Goal: Communication & Community: Participate in discussion

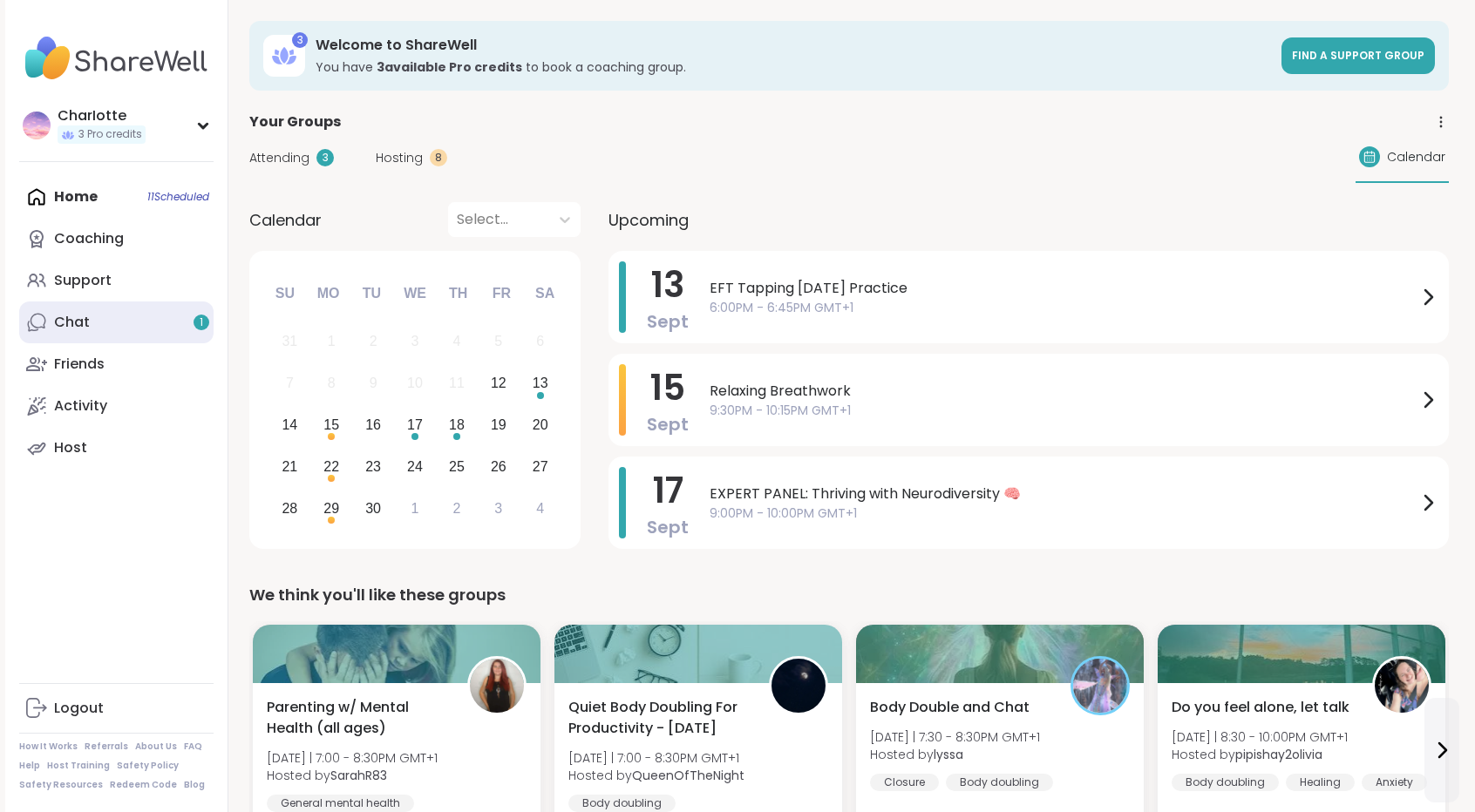
click at [128, 326] on link "Chat 1" at bounding box center [116, 322] width 194 height 42
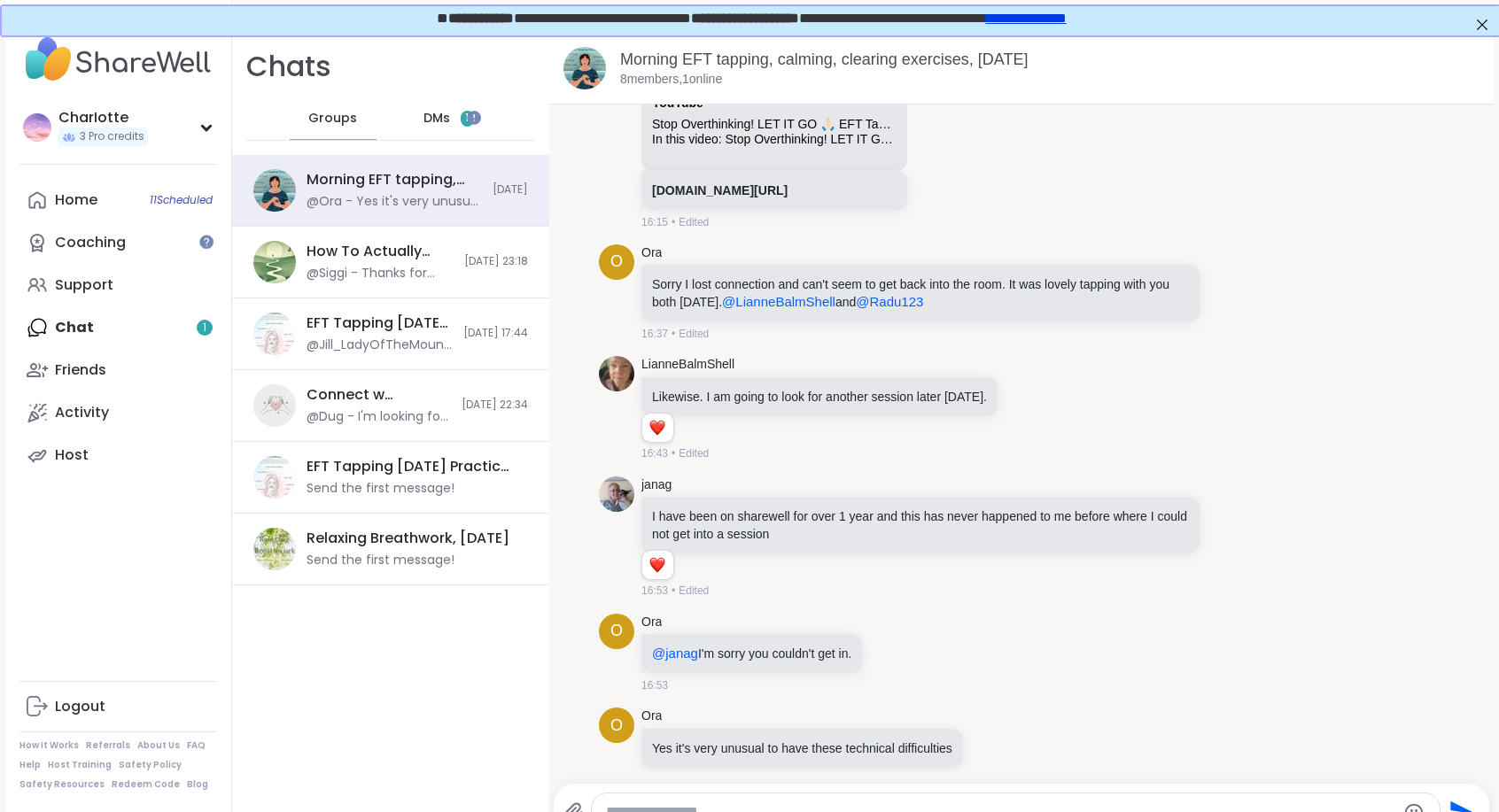
click at [422, 130] on div "DMs 1" at bounding box center [449, 118] width 86 height 42
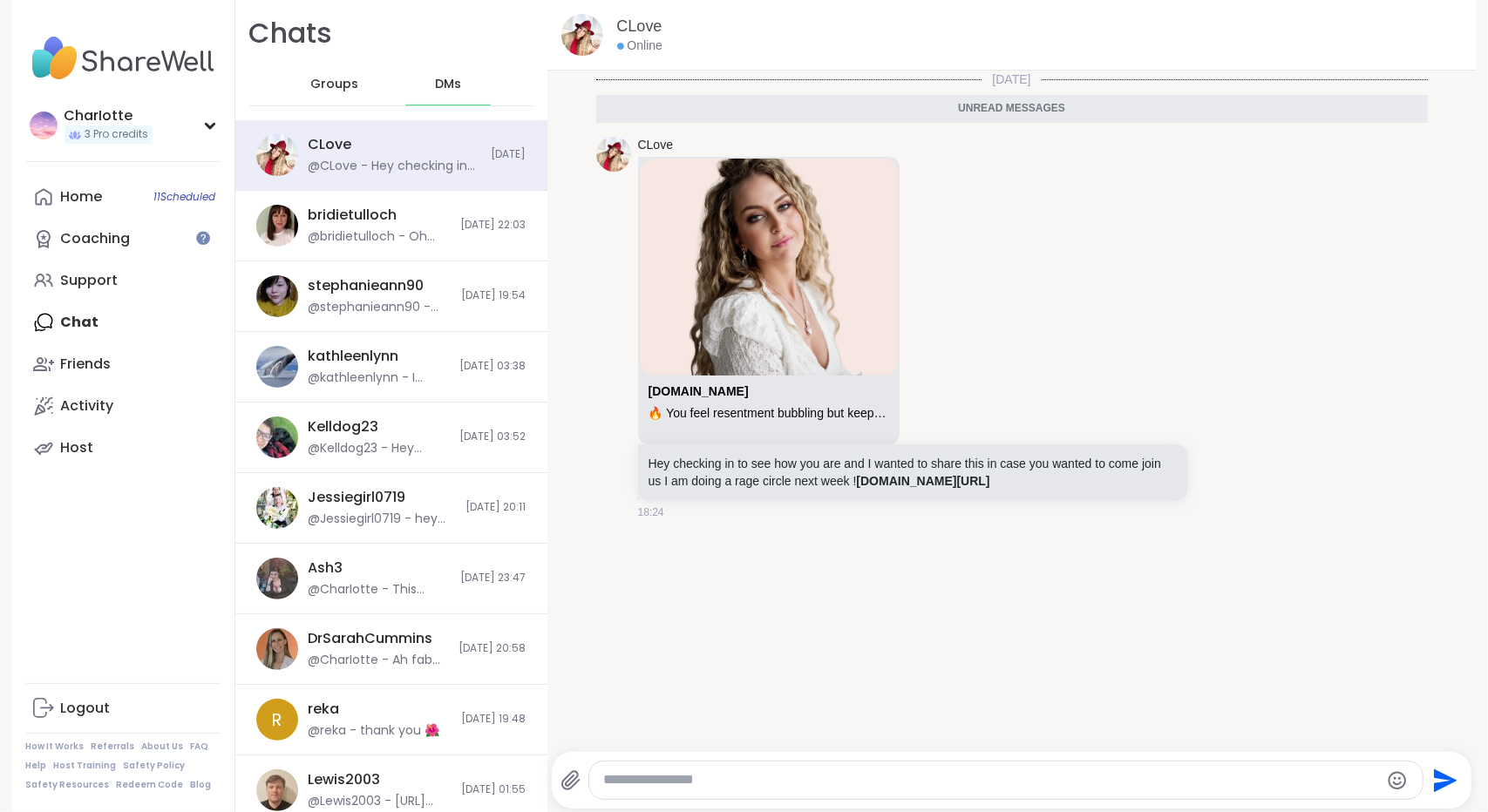
click at [345, 91] on span "Groups" at bounding box center [334, 84] width 48 height 17
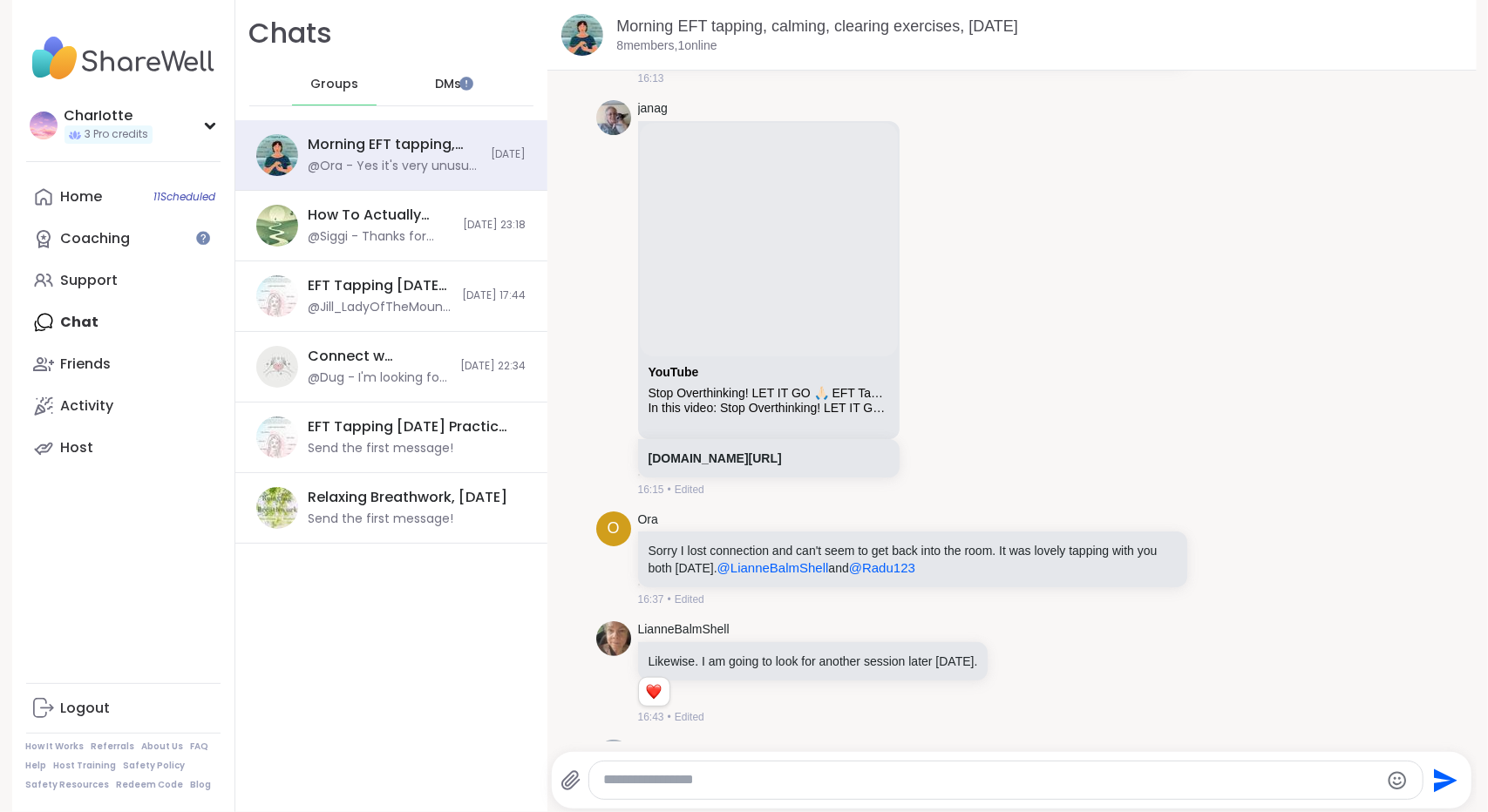
scroll to position [666, 0]
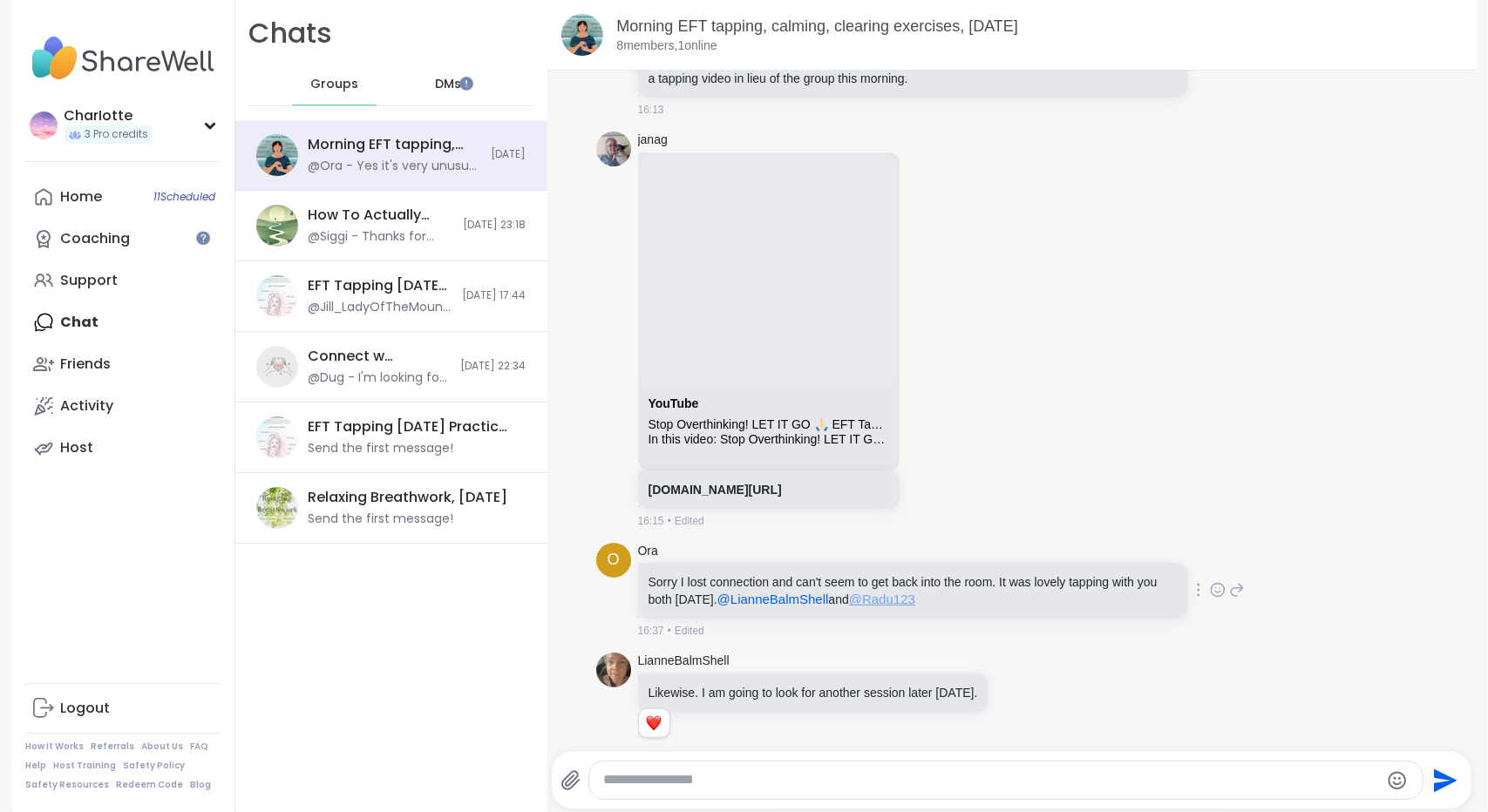
click at [897, 600] on span "@Radu123" at bounding box center [882, 599] width 66 height 14
click at [415, 87] on div "DMs" at bounding box center [448, 84] width 85 height 42
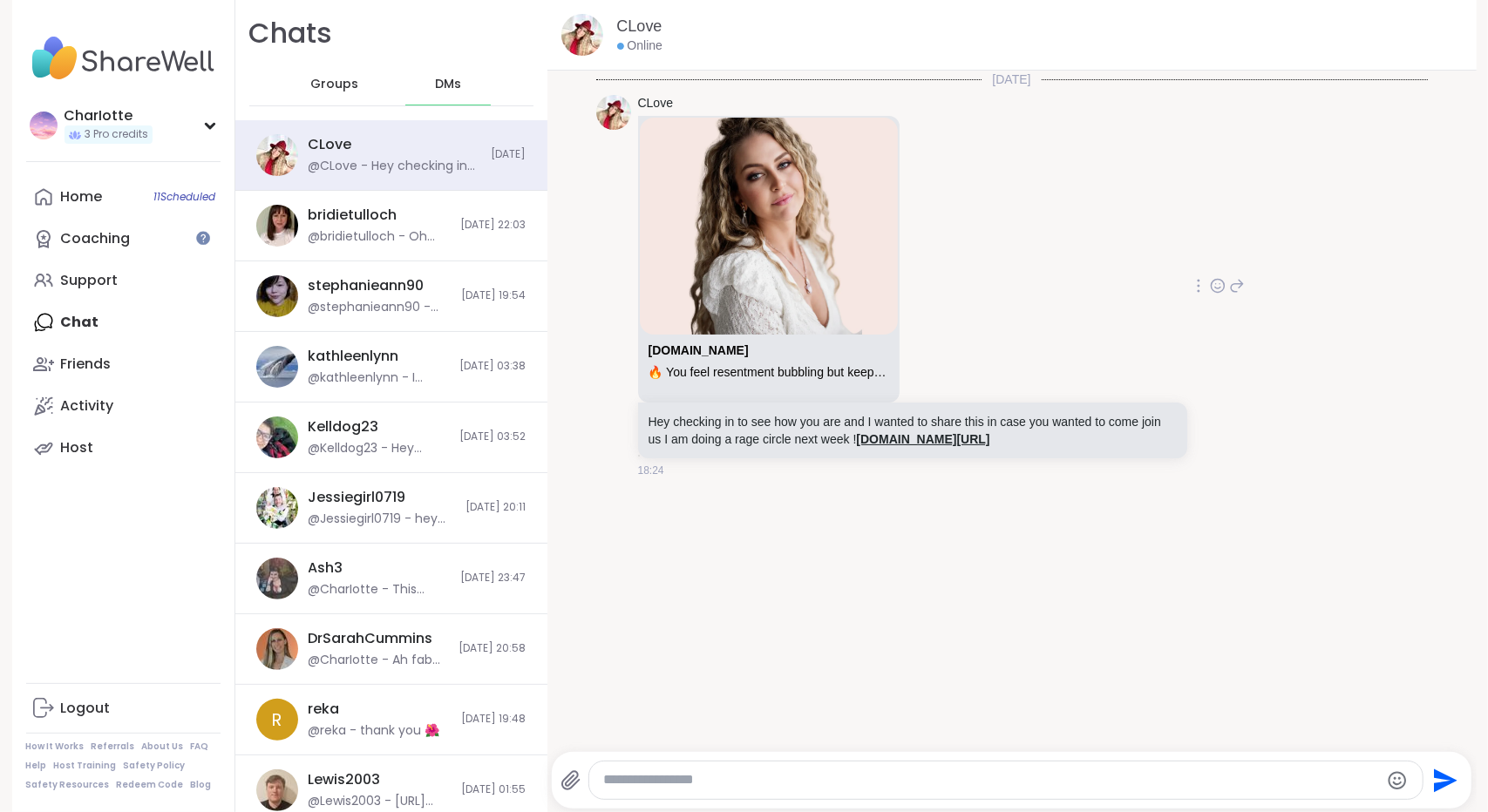
click at [907, 435] on link "[DOMAIN_NAME][URL]" at bounding box center [922, 439] width 133 height 14
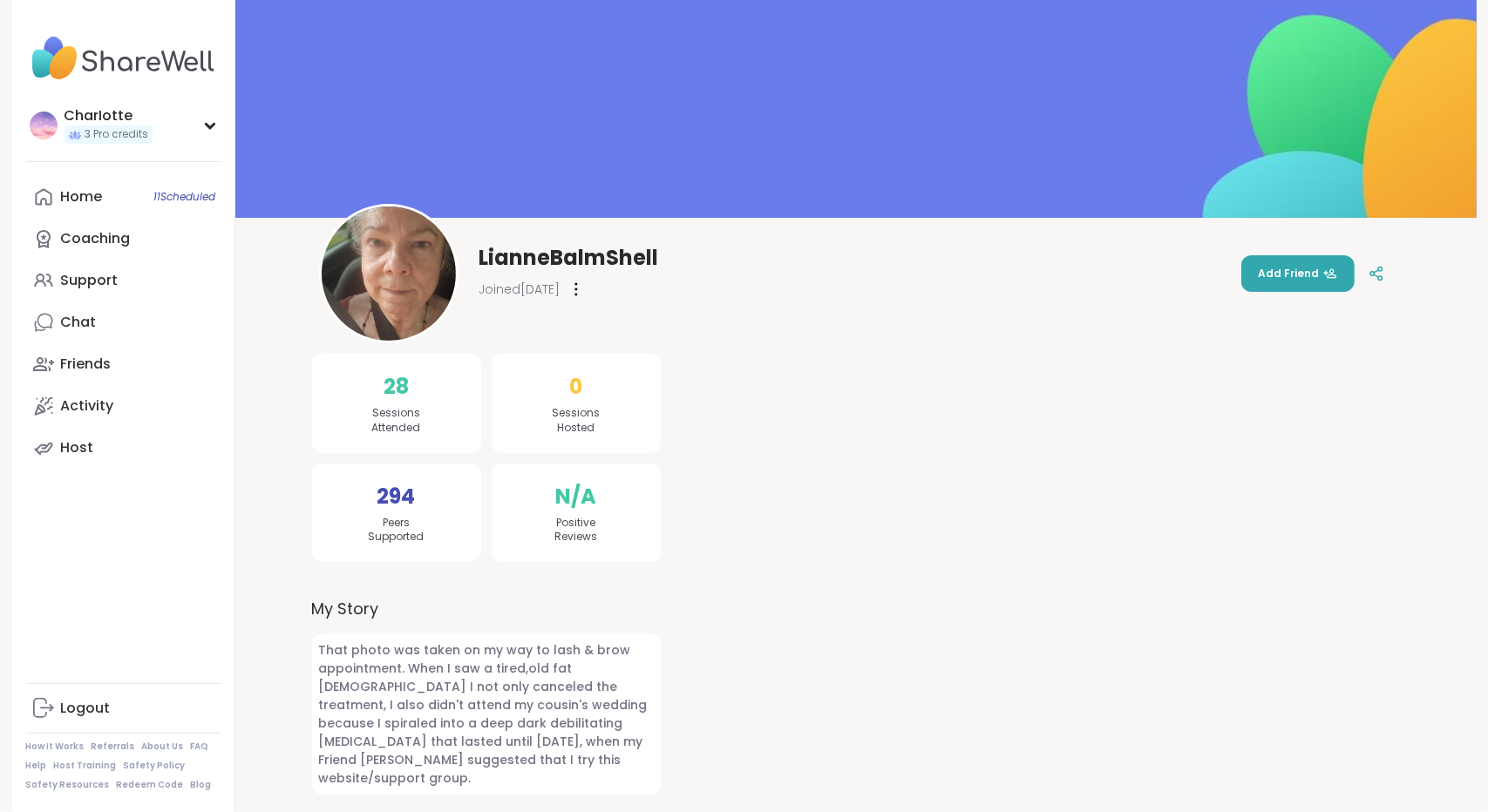
drag, startPoint x: 1487, startPoint y: 391, endPoint x: 1485, endPoint y: 448, distance: 57.0
click at [1485, 448] on html "CharIotte 3 Pro credits CharIotte 3 Pro credits Profile Membership Settings Hel…" at bounding box center [744, 406] width 1488 height 812
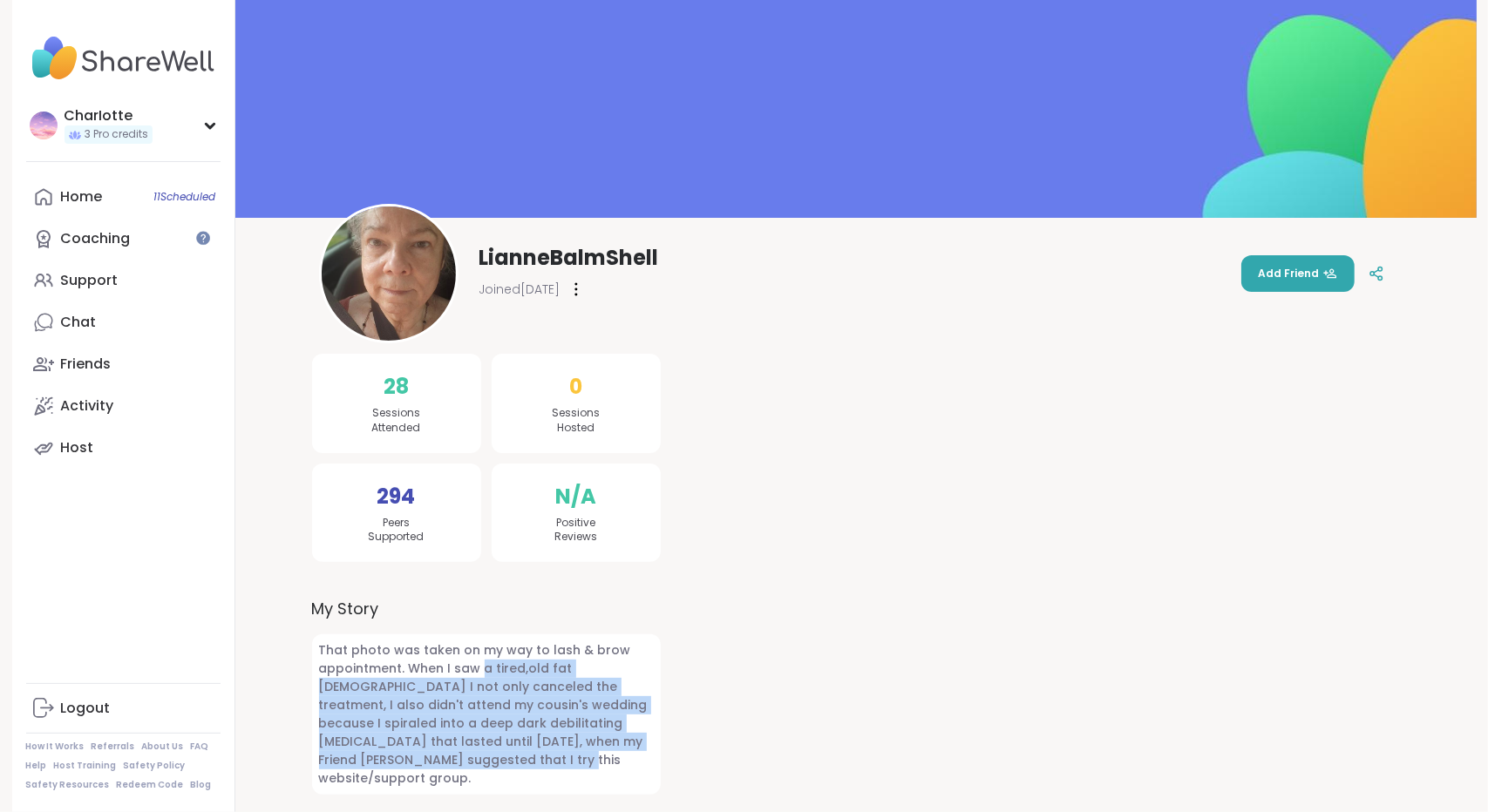
drag, startPoint x: 507, startPoint y: 762, endPoint x: 471, endPoint y: 657, distance: 111.0
click at [471, 657] on span "That photo was taken on my way to lash & brow appointment. When I saw a tired,o…" at bounding box center [486, 714] width 348 height 160
drag, startPoint x: 471, startPoint y: 657, endPoint x: 450, endPoint y: 755, distance: 100.2
click at [450, 755] on span "That photo was taken on my way to lash & brow appointment. When I saw a tired,o…" at bounding box center [486, 714] width 348 height 160
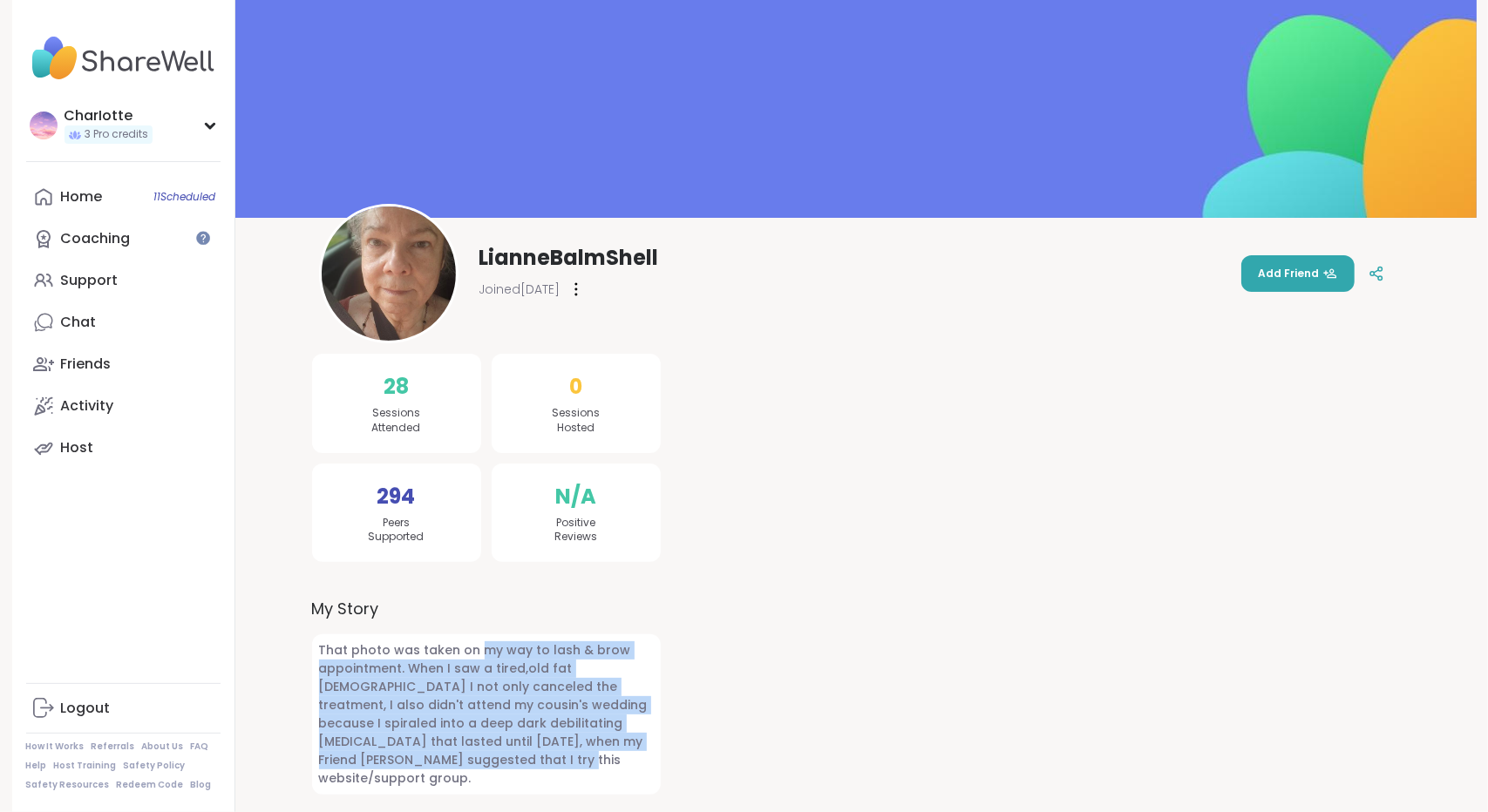
click at [450, 755] on span "That photo was taken on my way to lash & brow appointment. When I saw a tired,o…" at bounding box center [486, 714] width 348 height 160
drag, startPoint x: 450, startPoint y: 755, endPoint x: 465, endPoint y: 655, distance: 101.1
click at [465, 655] on span "That photo was taken on my way to lash & brow appointment. When I saw a tired,o…" at bounding box center [486, 714] width 348 height 160
drag, startPoint x: 465, startPoint y: 655, endPoint x: 445, endPoint y: 744, distance: 91.2
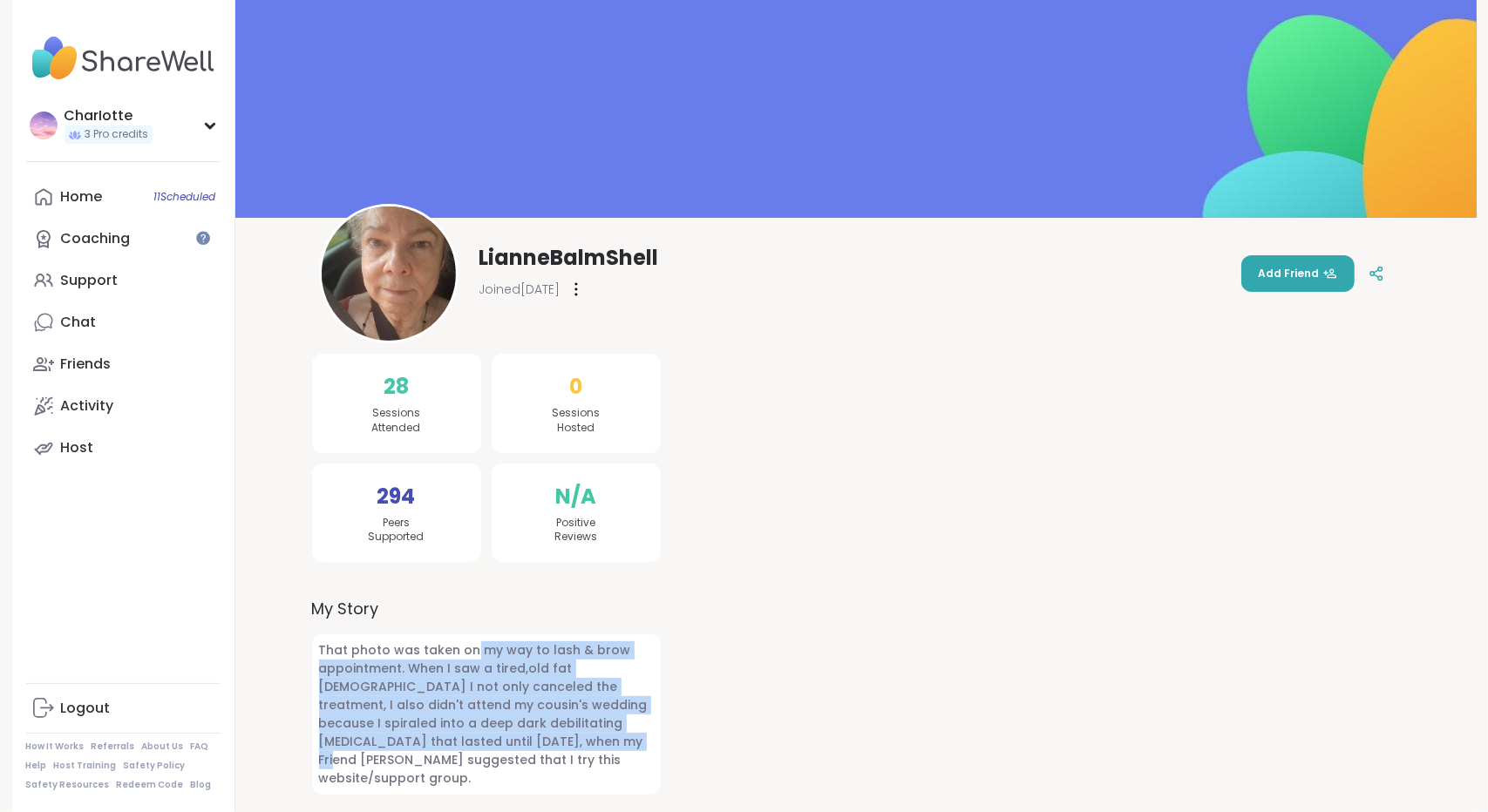
click at [445, 744] on span "That photo was taken on my way to lash & brow appointment. When I saw a tired,o…" at bounding box center [486, 714] width 348 height 160
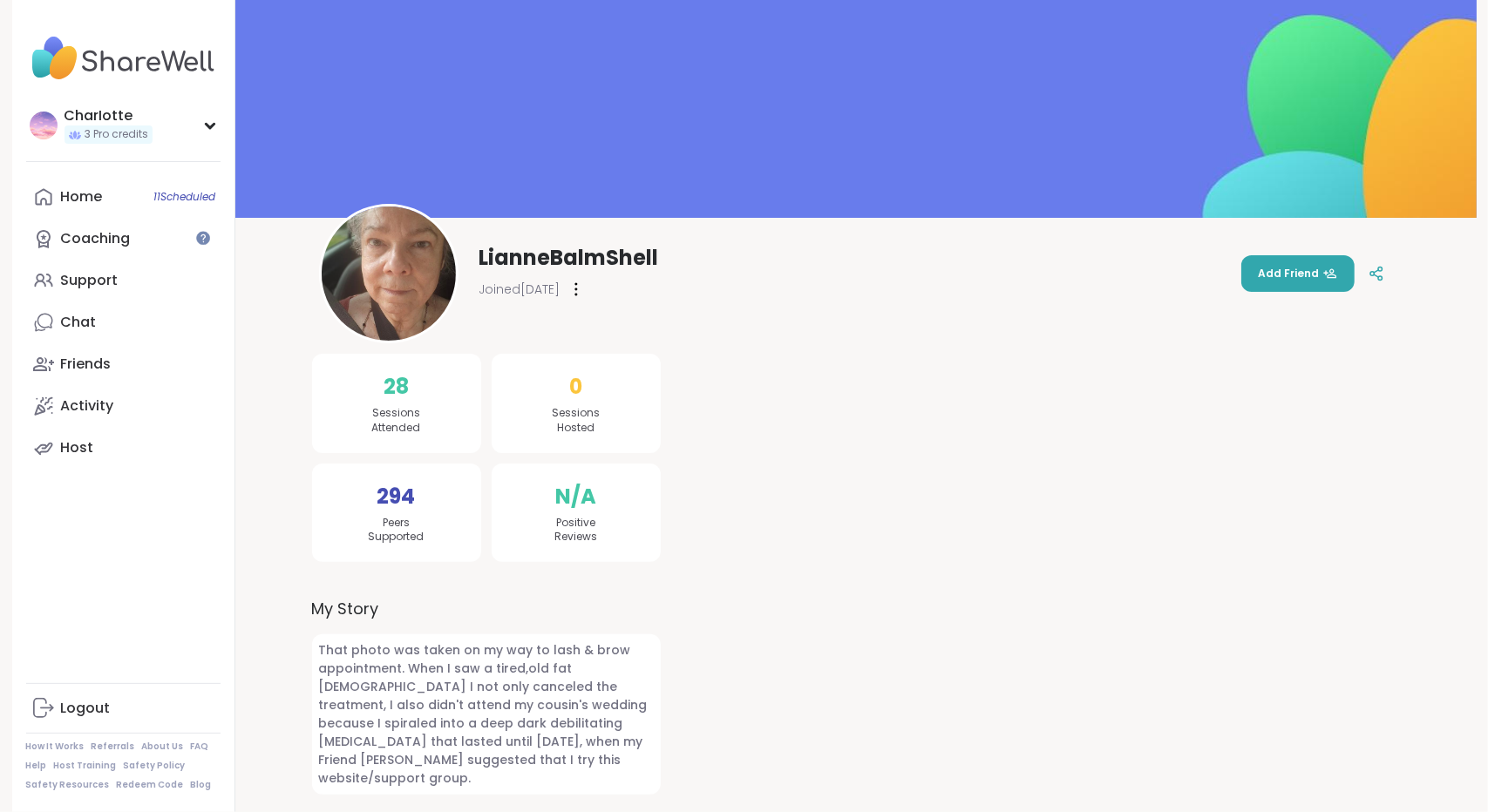
click at [389, 732] on span "That photo was taken on my way to lash & brow appointment. When I saw a tired,o…" at bounding box center [486, 714] width 348 height 160
click at [261, 448] on div "LianneBalmShell Joined Aug 2025 Add Friend 28 Sessions Attended 294 Peers Suppo…" at bounding box center [856, 406] width 1241 height 812
click at [111, 198] on link "Home 11 Scheduled" at bounding box center [123, 197] width 194 height 42
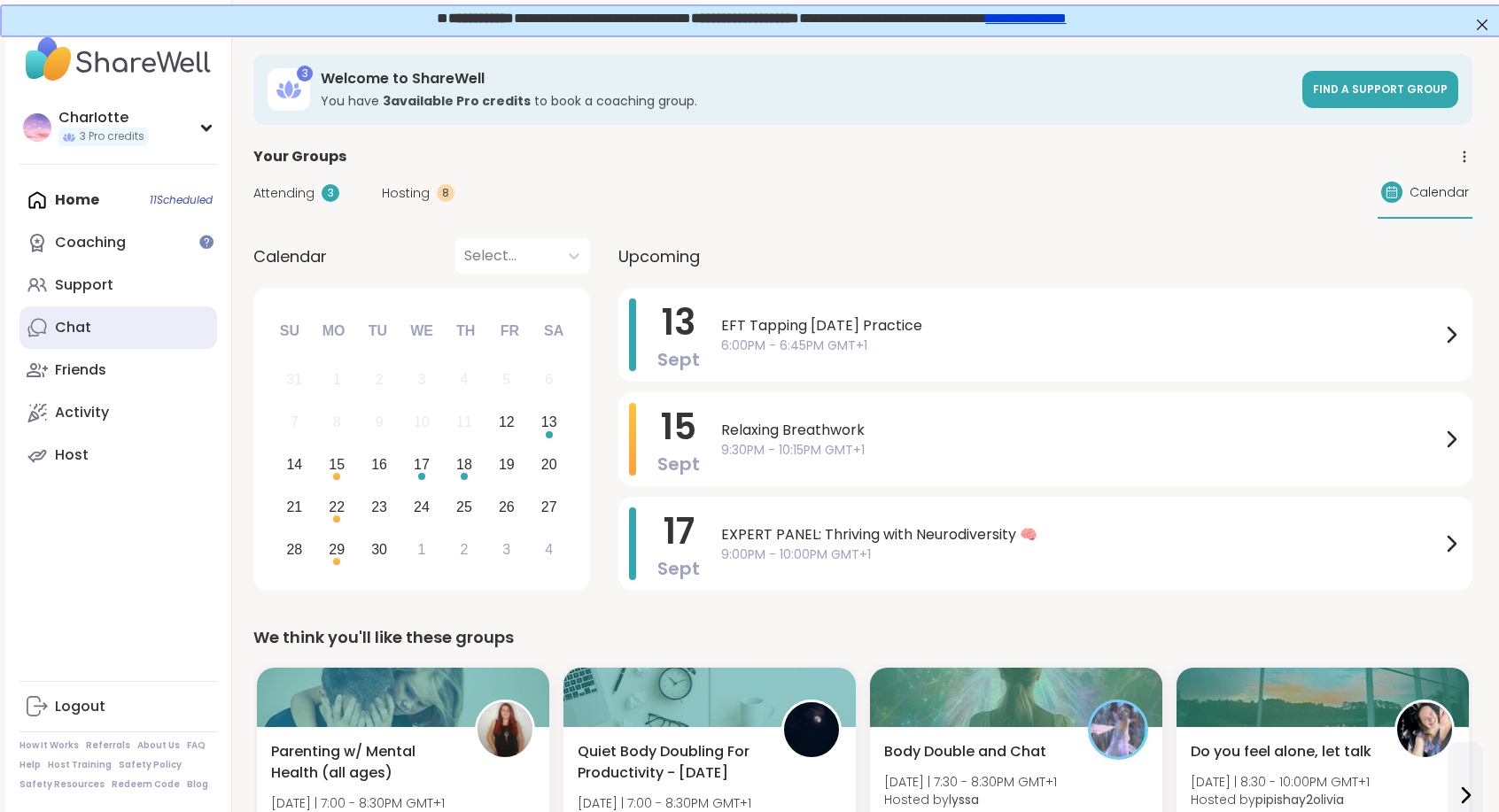
click at [115, 333] on link "Chat" at bounding box center [118, 327] width 198 height 42
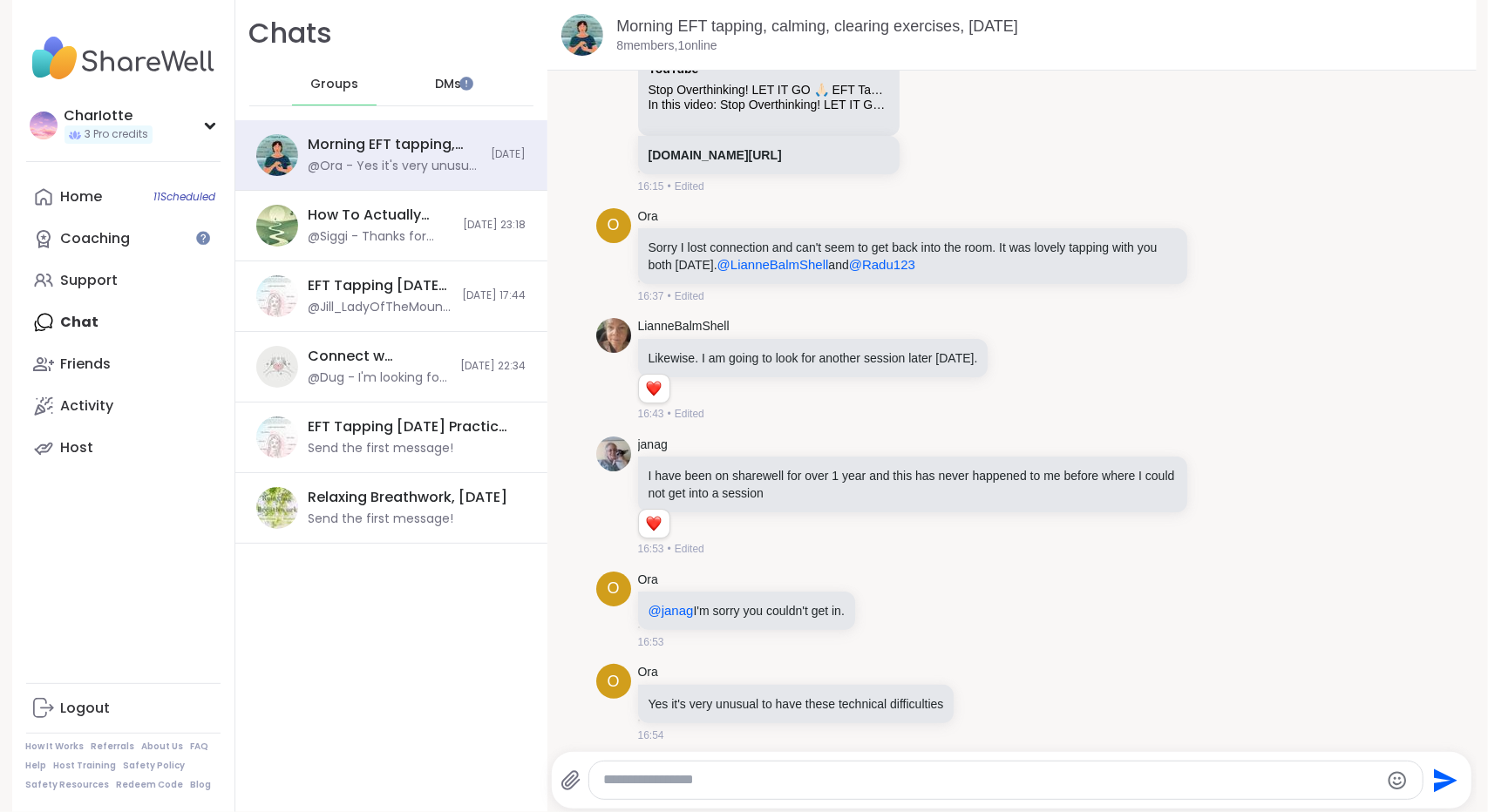
scroll to position [999, 0]
drag, startPoint x: 1470, startPoint y: 497, endPoint x: 1442, endPoint y: 535, distance: 47.2
click at [1442, 535] on div "CharIotte 3 Pro credits CharIotte 3 Pro credits Profile Membership Settings Hel…" at bounding box center [744, 406] width 1488 height 812
drag, startPoint x: 1442, startPoint y: 535, endPoint x: 1437, endPoint y: 377, distance: 158.1
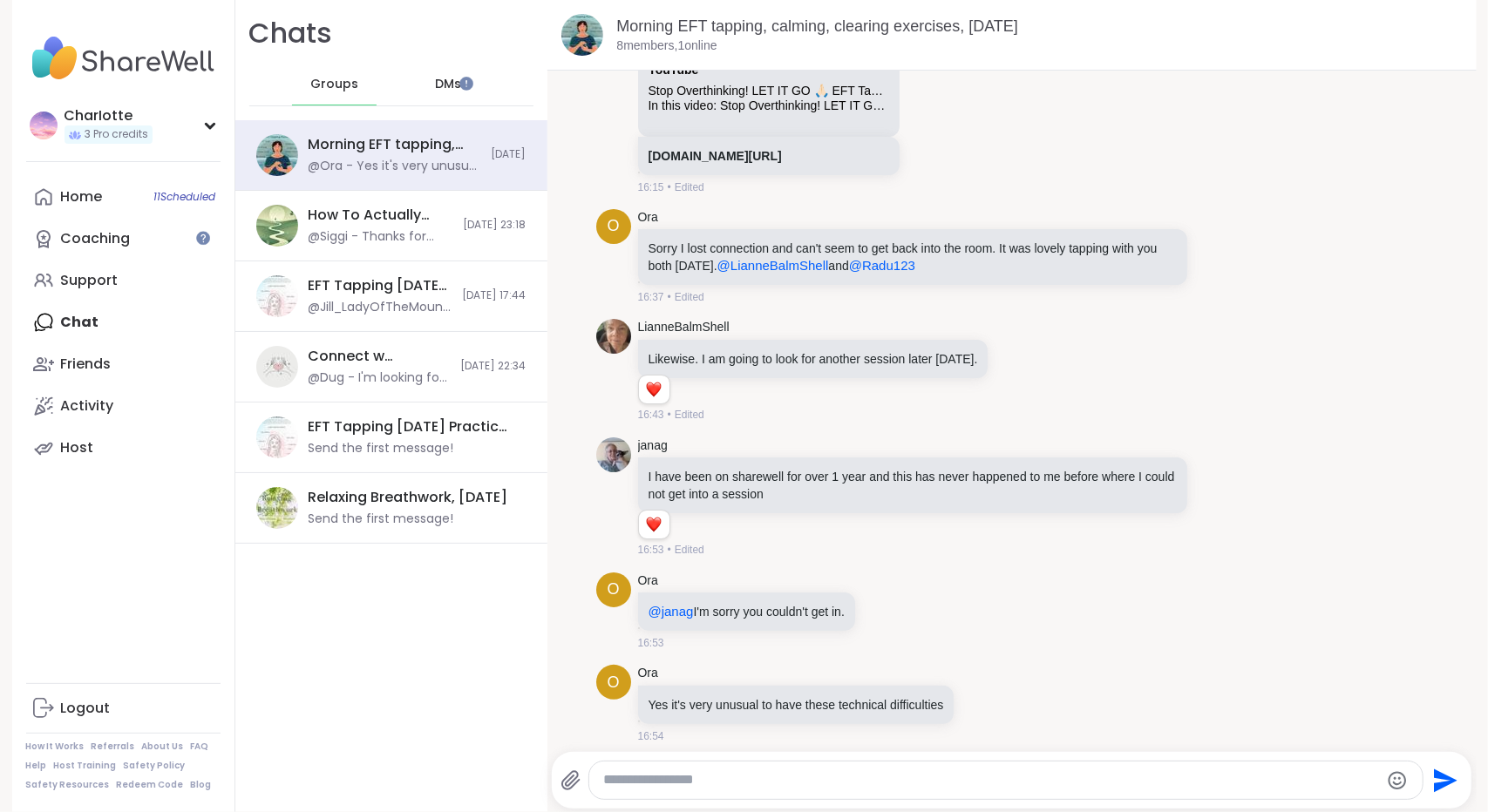
drag, startPoint x: 1437, startPoint y: 377, endPoint x: 1442, endPoint y: 399, distance: 22.6
drag, startPoint x: 1442, startPoint y: 399, endPoint x: 1452, endPoint y: 414, distance: 18.0
click at [1452, 414] on div "[DATE] janag Good morning I am having technical difficulties this morning and a…" at bounding box center [1011, 406] width 929 height 671
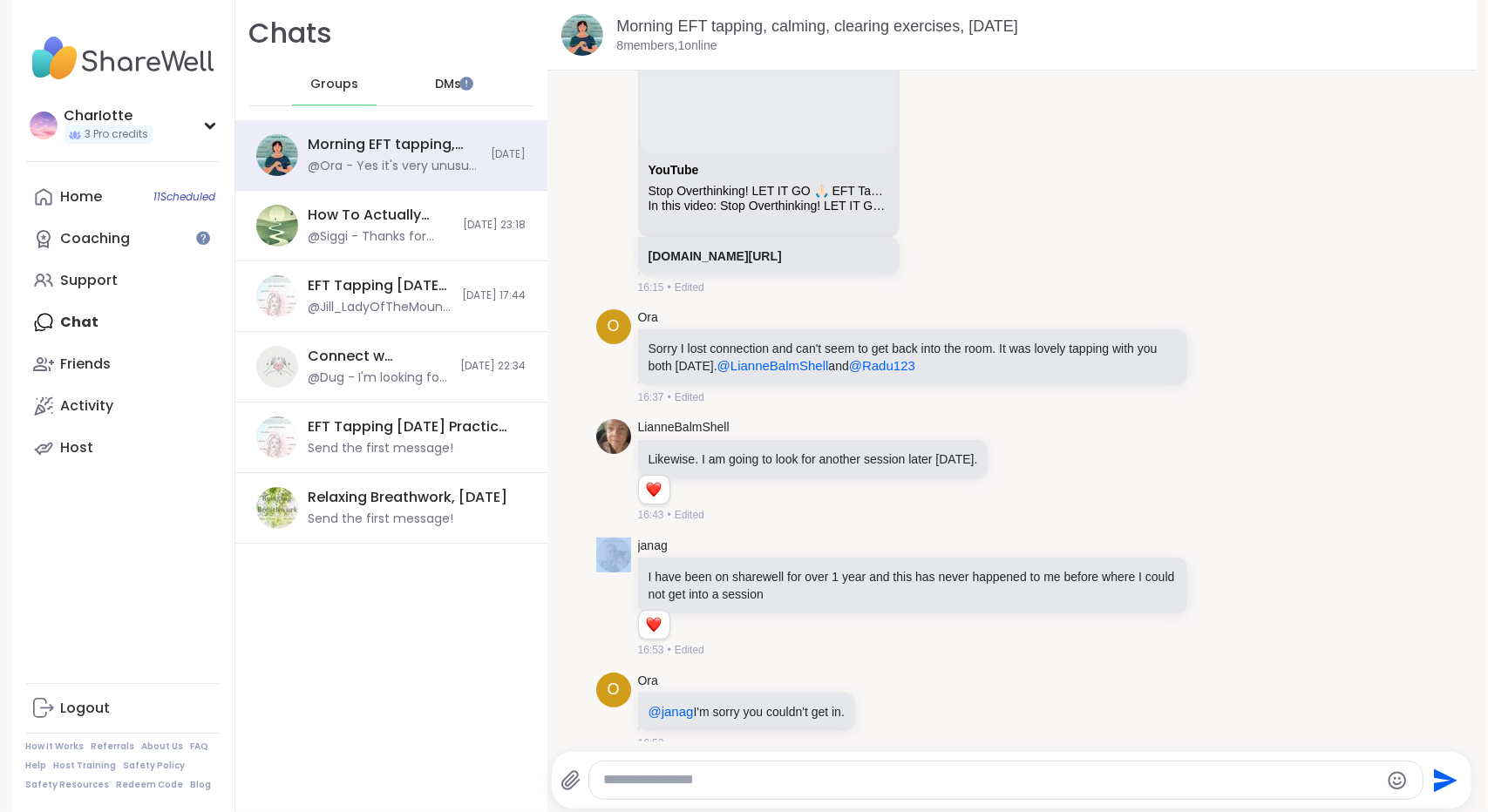
scroll to position [1000, 0]
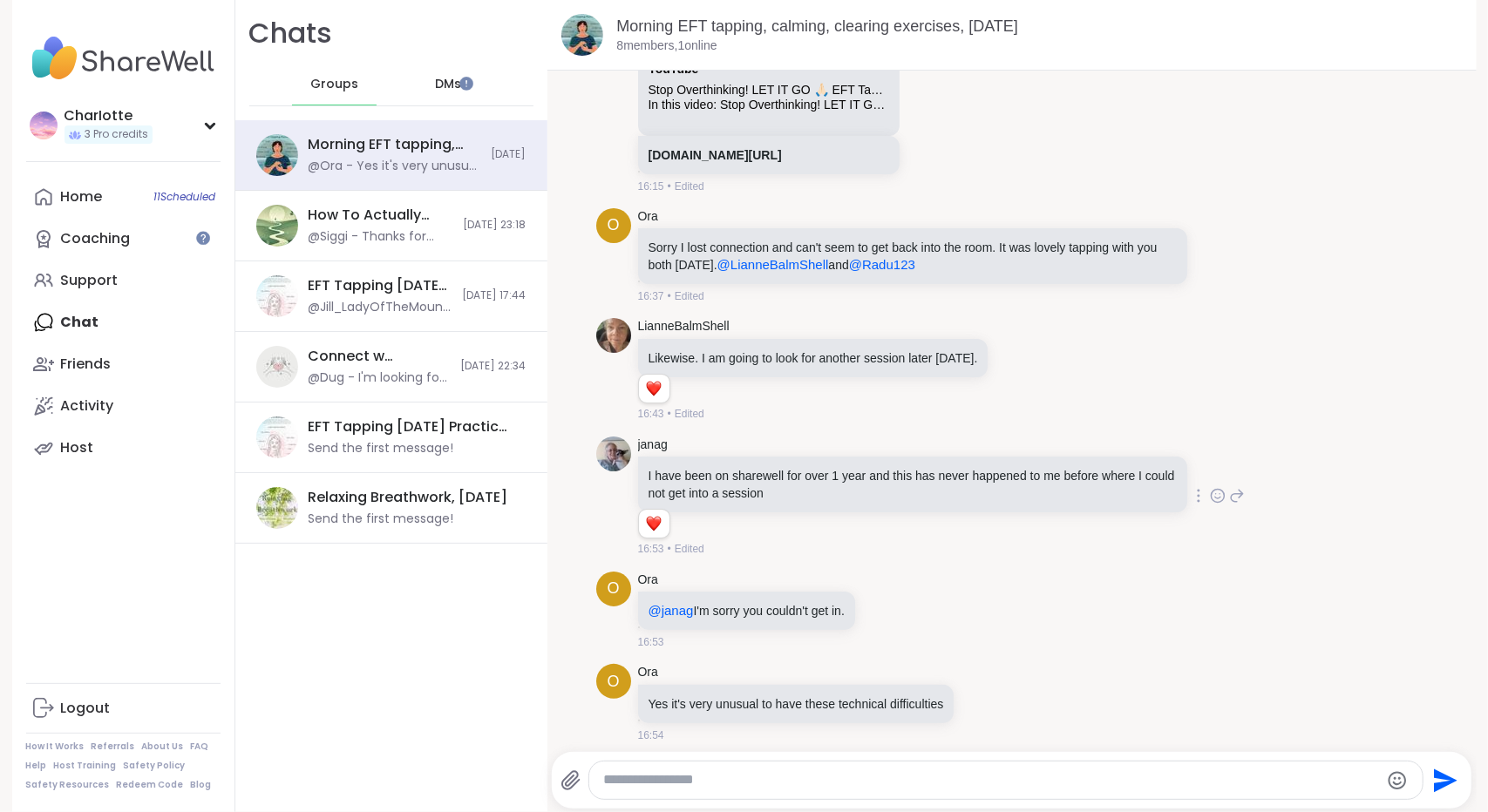
click at [1091, 498] on div "I have been on sharewell for over 1 year and this has never happened to me befo…" at bounding box center [912, 485] width 549 height 56
drag, startPoint x: 1092, startPoint y: 464, endPoint x: 1085, endPoint y: 489, distance: 26.0
click at [1085, 489] on p "I have been on sharewell for over 1 year and this has never happened to me befo…" at bounding box center [913, 485] width 528 height 35
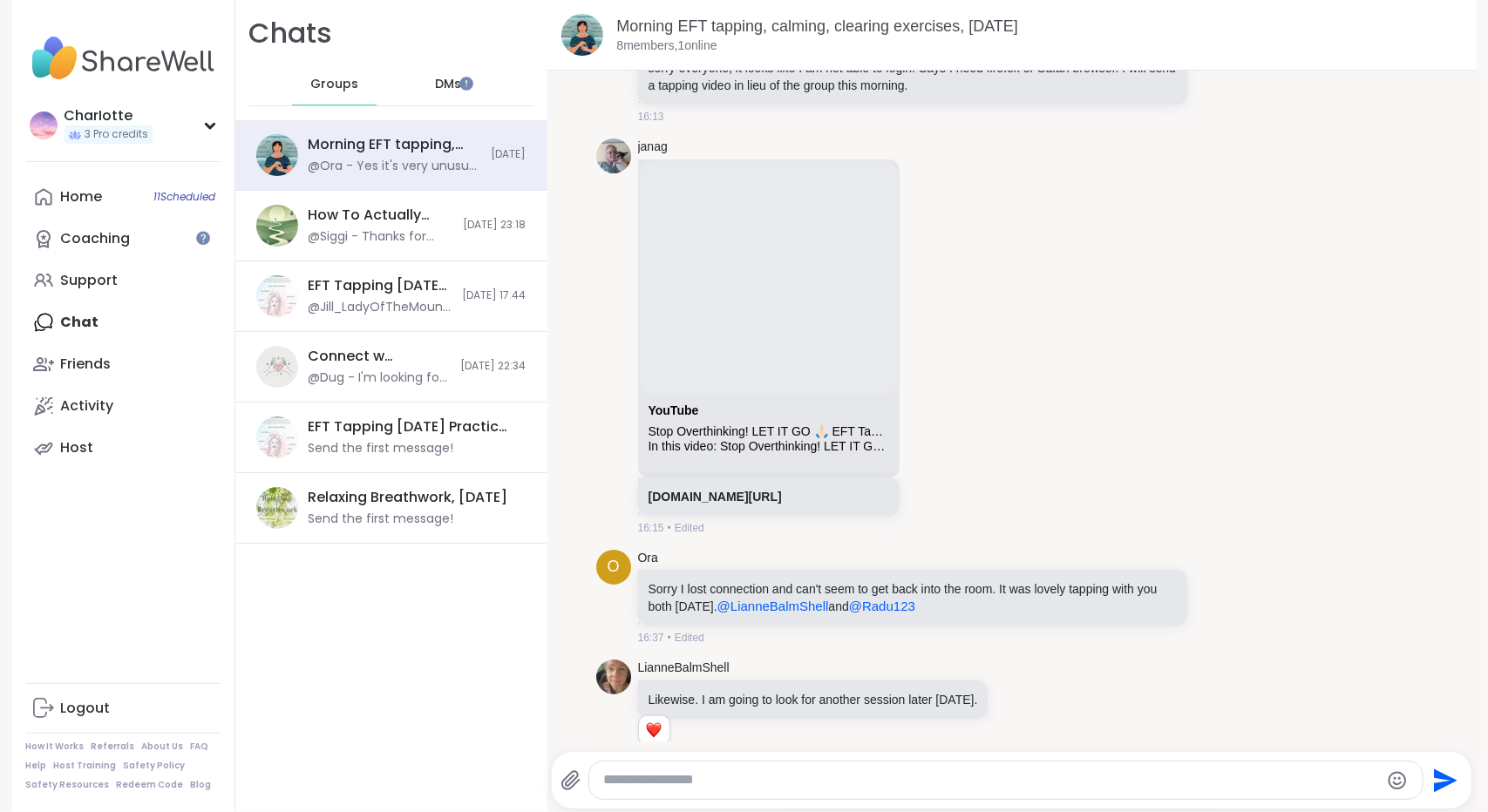
scroll to position [634, 0]
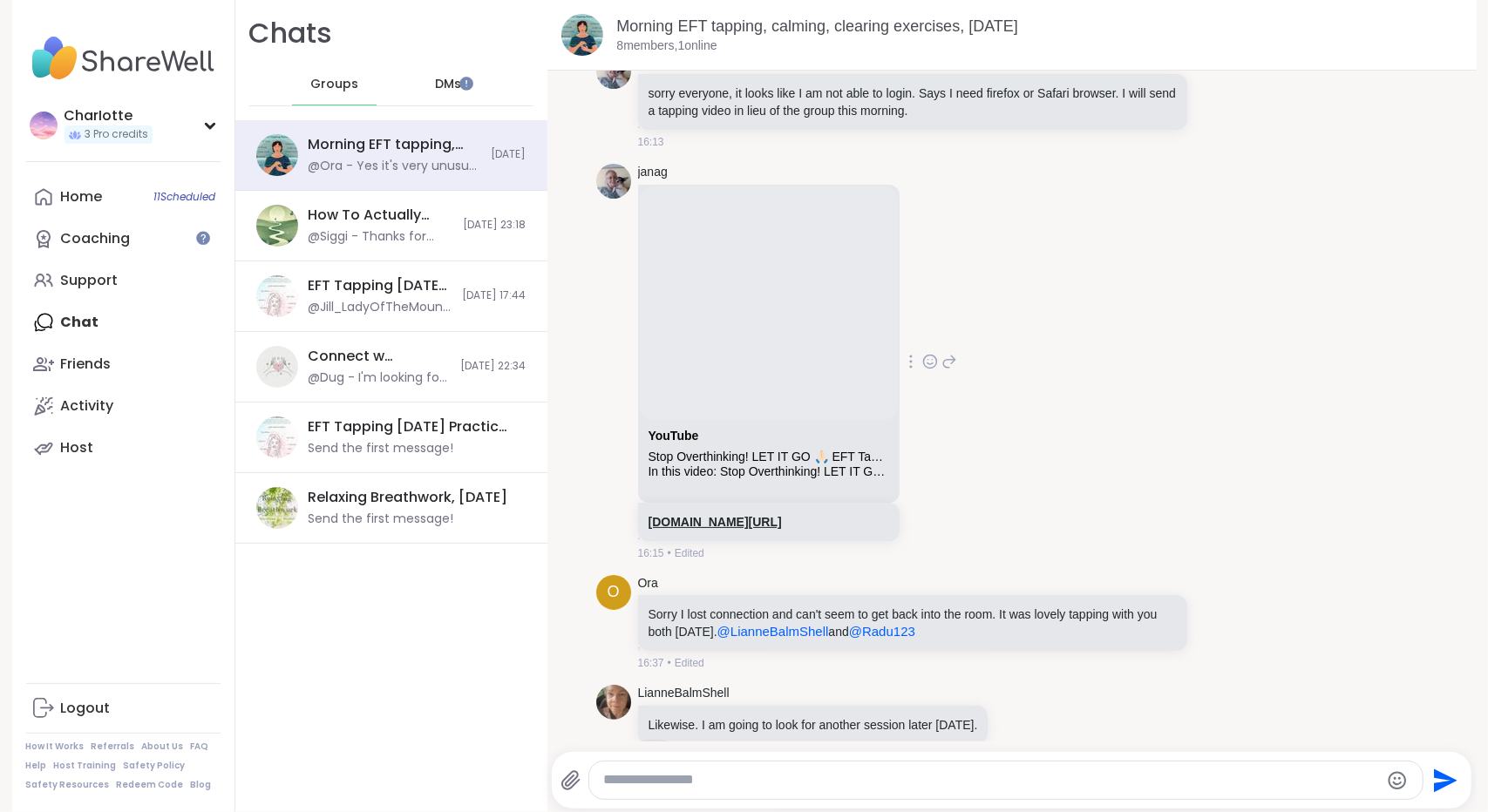
click at [756, 524] on link "[DOMAIN_NAME][URL]" at bounding box center [715, 522] width 133 height 14
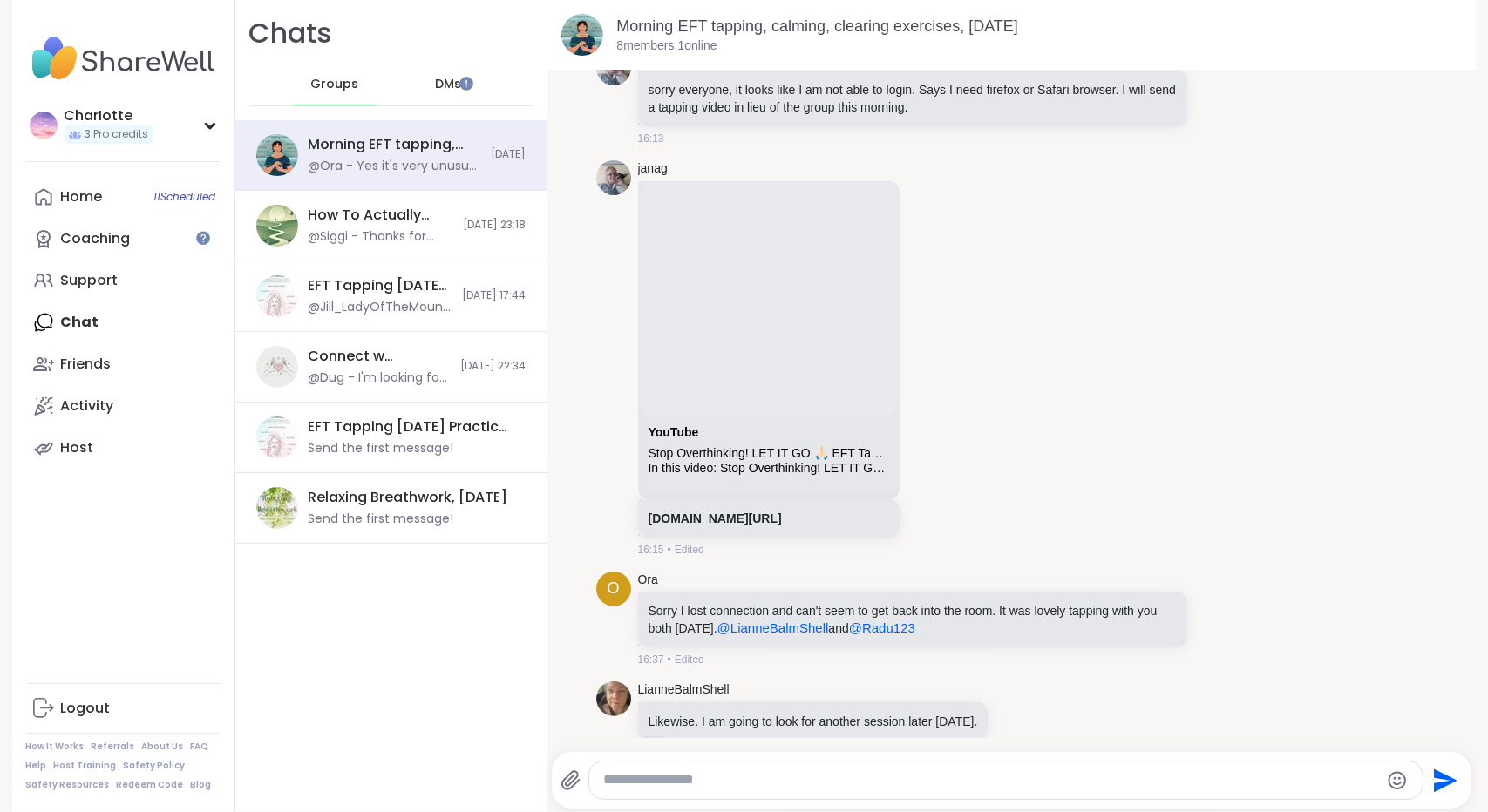
scroll to position [1000, 0]
